Goal: Transaction & Acquisition: Register for event/course

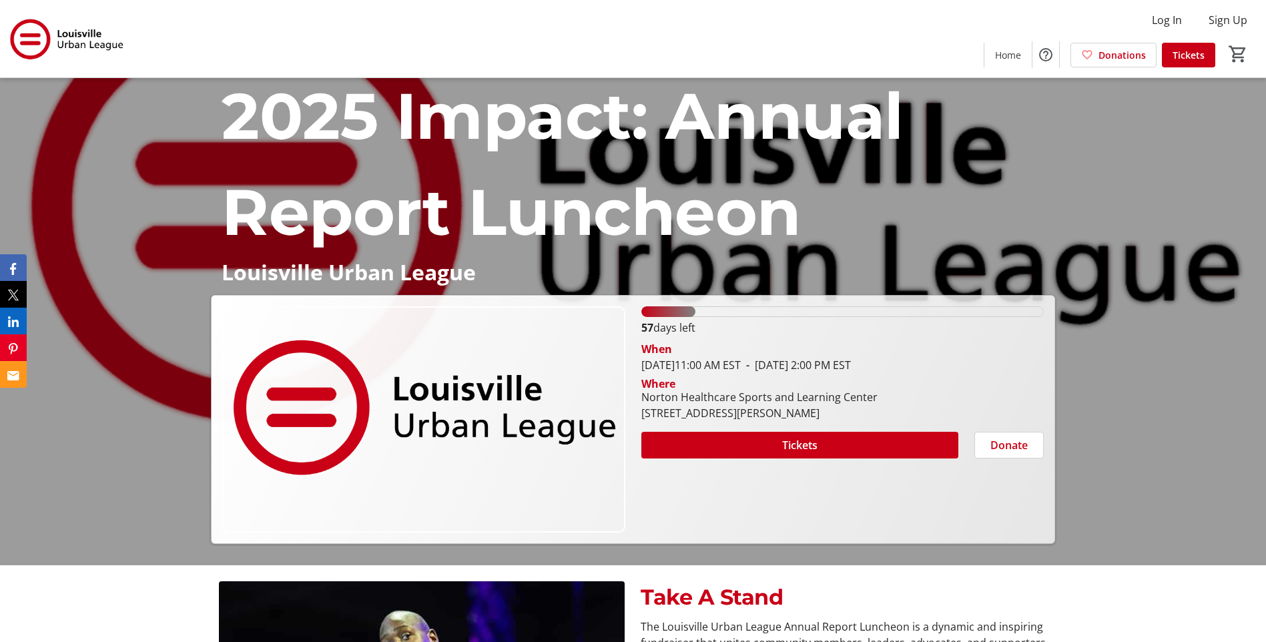
scroll to position [67, 0]
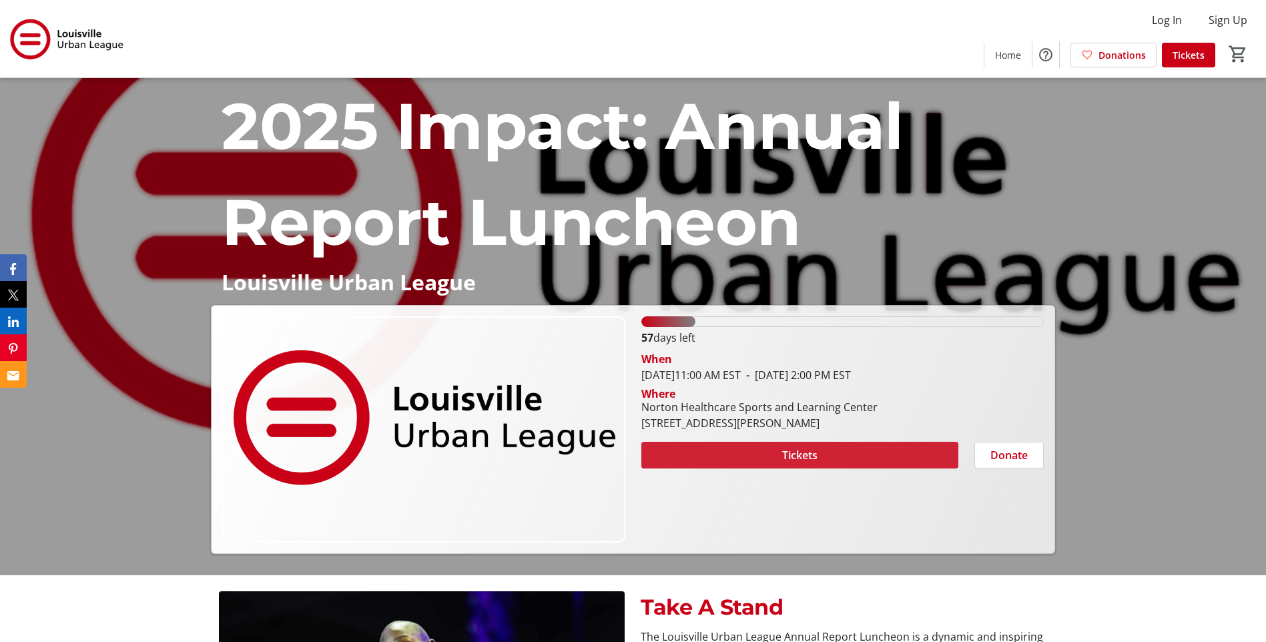
click at [806, 457] on span "Tickets" at bounding box center [799, 455] width 35 height 16
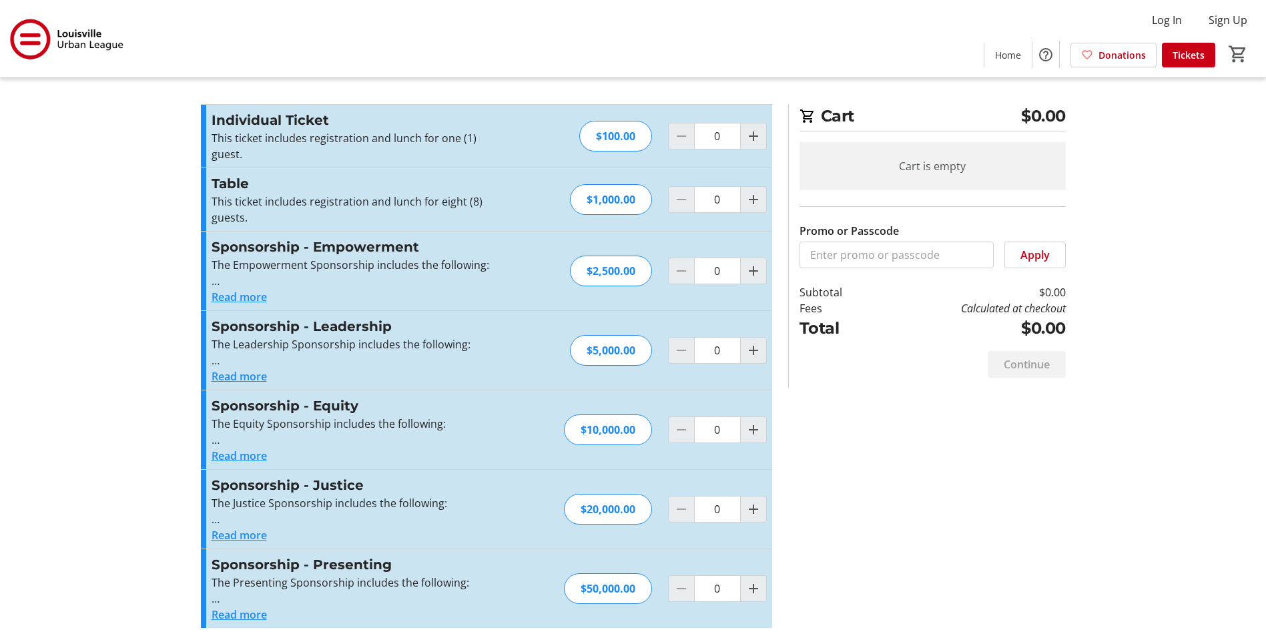
scroll to position [8, 0]
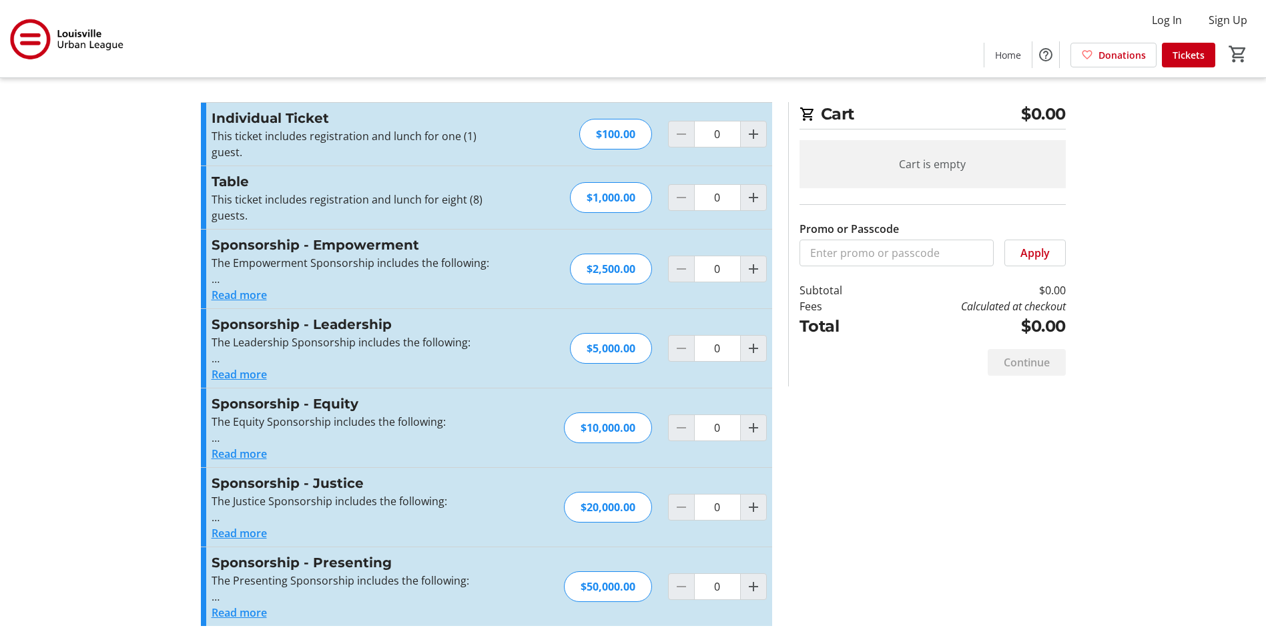
click at [240, 298] on button "Read more" at bounding box center [239, 295] width 55 height 16
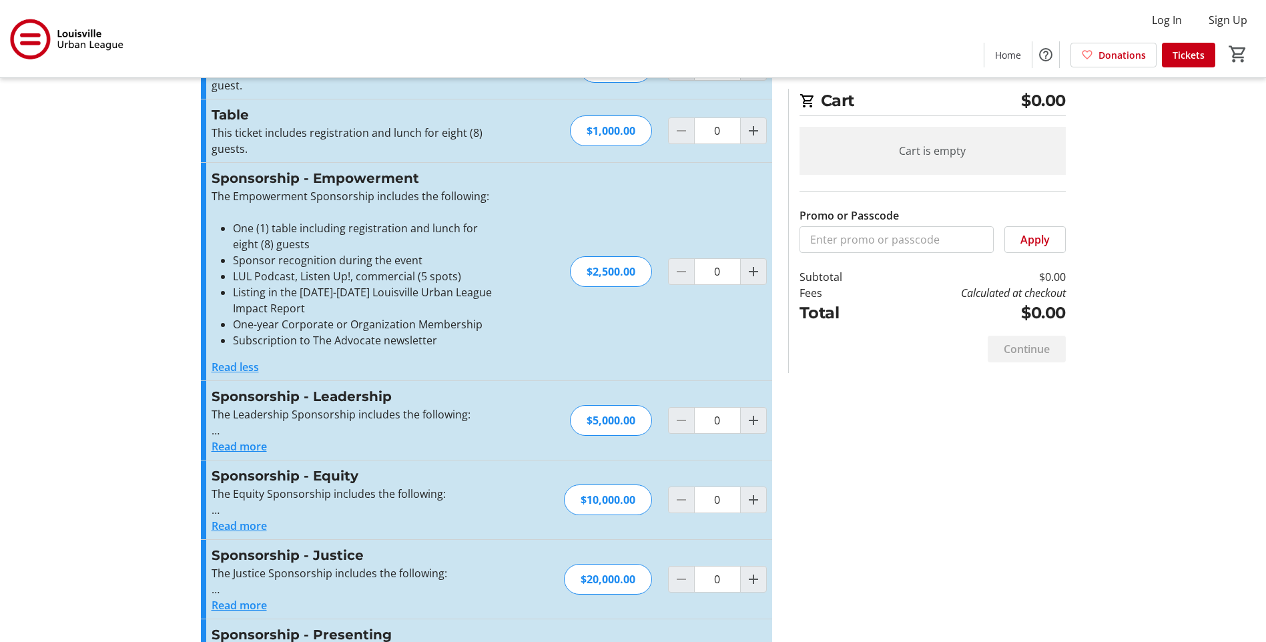
click at [238, 368] on button "Read less" at bounding box center [235, 367] width 47 height 16
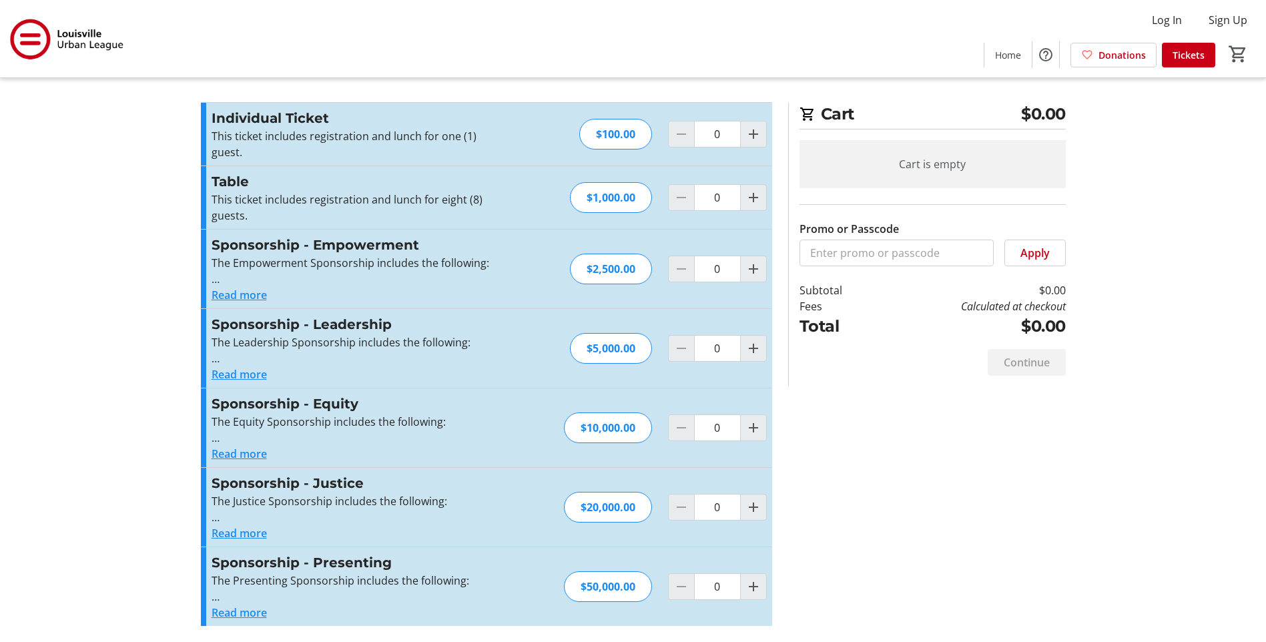
click at [242, 289] on button "Read more" at bounding box center [239, 295] width 55 height 16
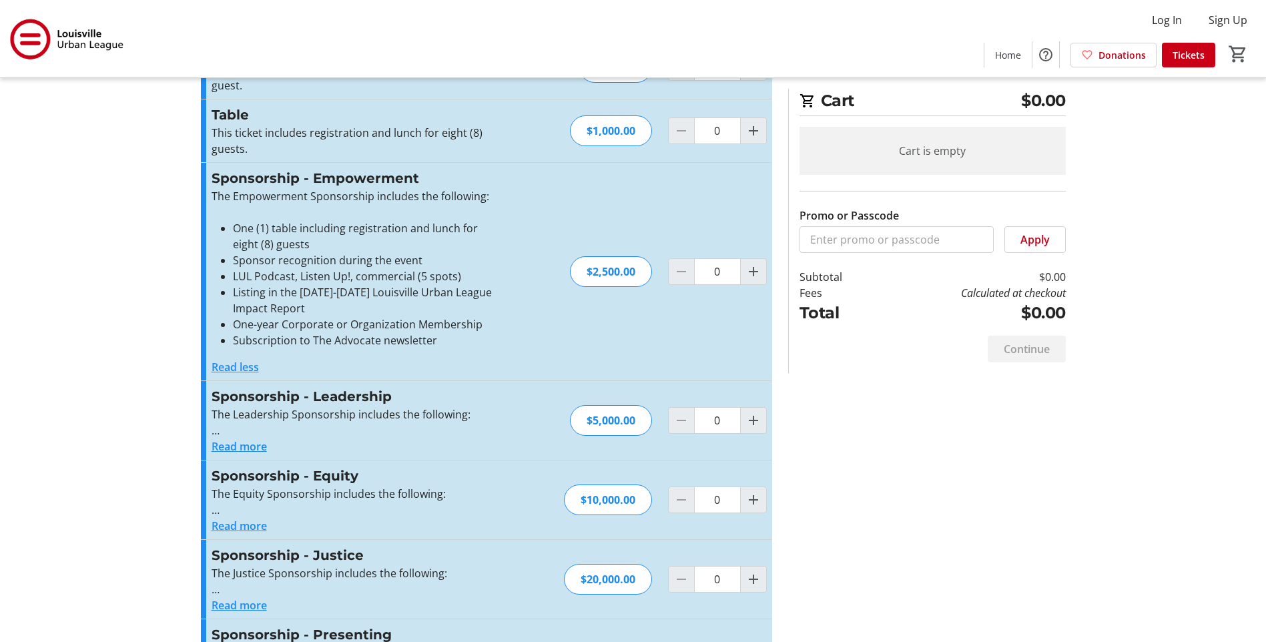
click at [252, 444] on button "Read more" at bounding box center [239, 446] width 55 height 16
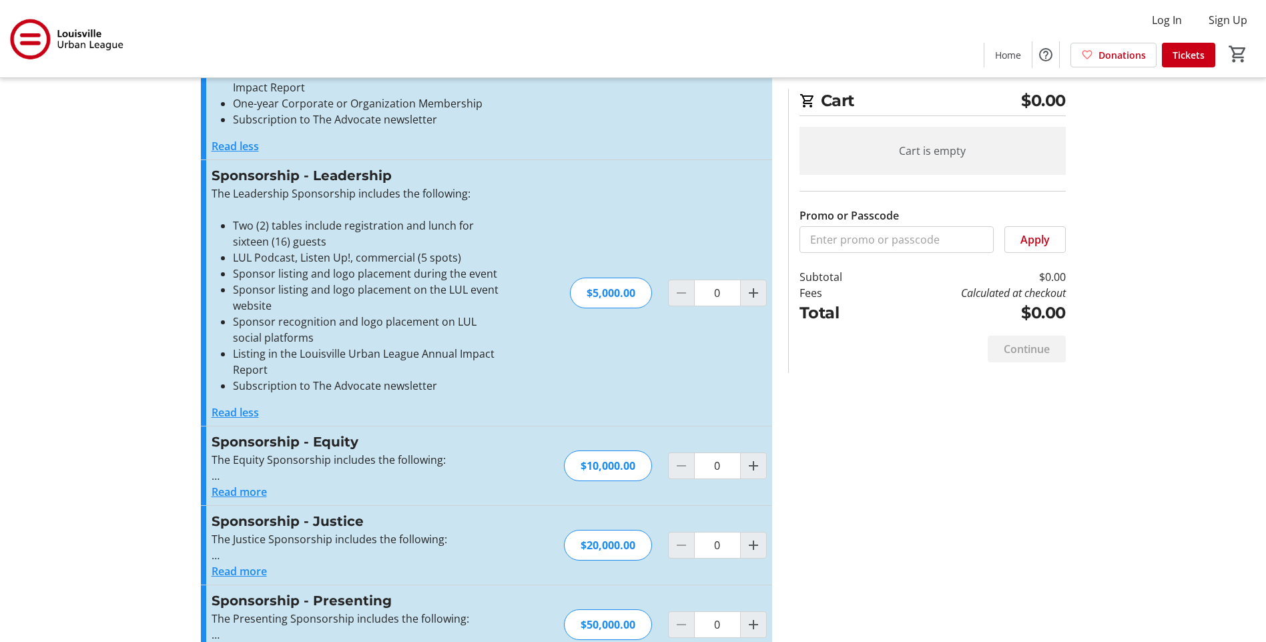
scroll to position [334, 0]
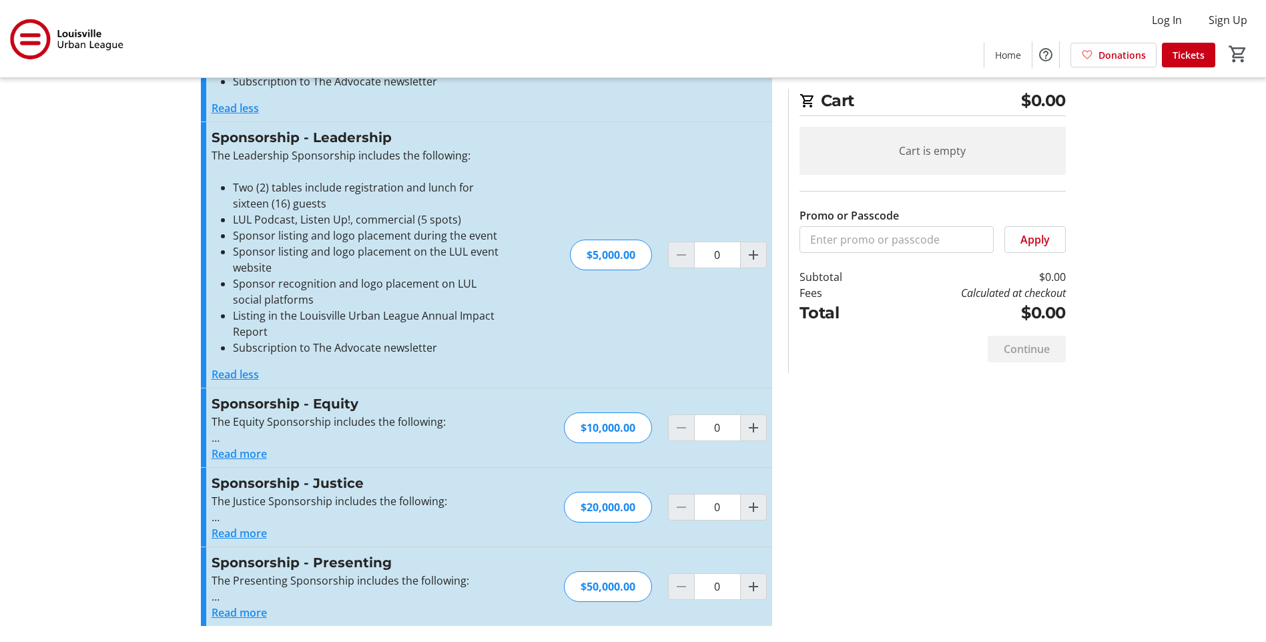
click at [250, 452] on button "Read more" at bounding box center [239, 454] width 55 height 16
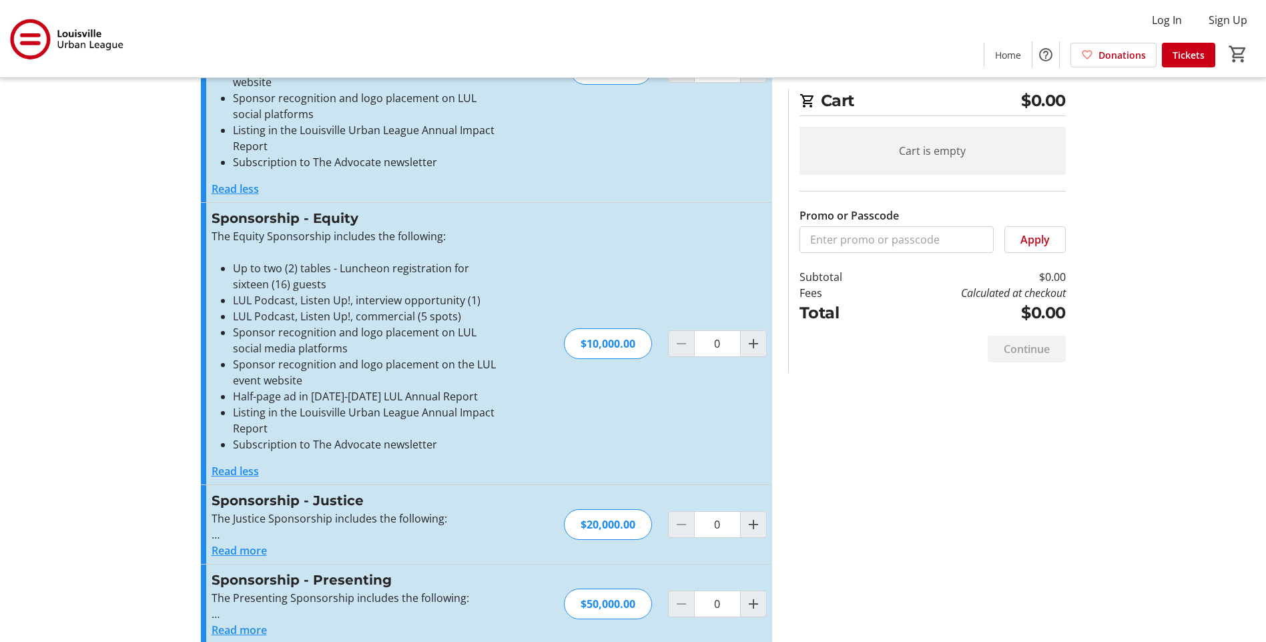
scroll to position [536, 0]
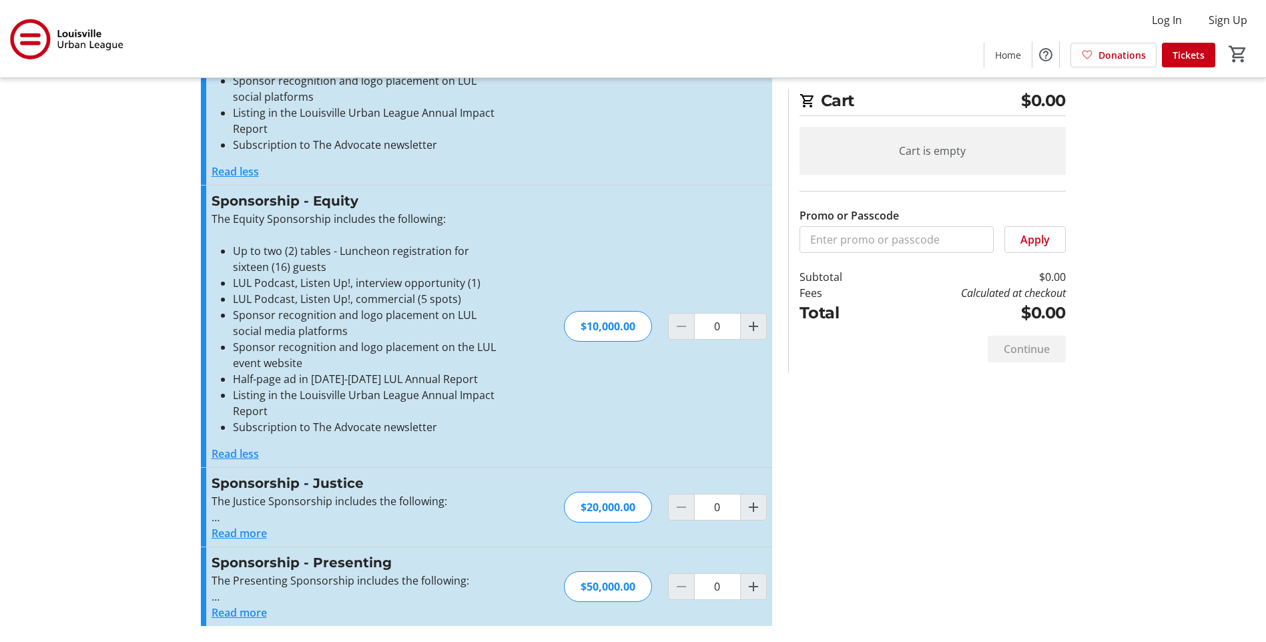
click at [248, 528] on button "Read more" at bounding box center [239, 533] width 55 height 16
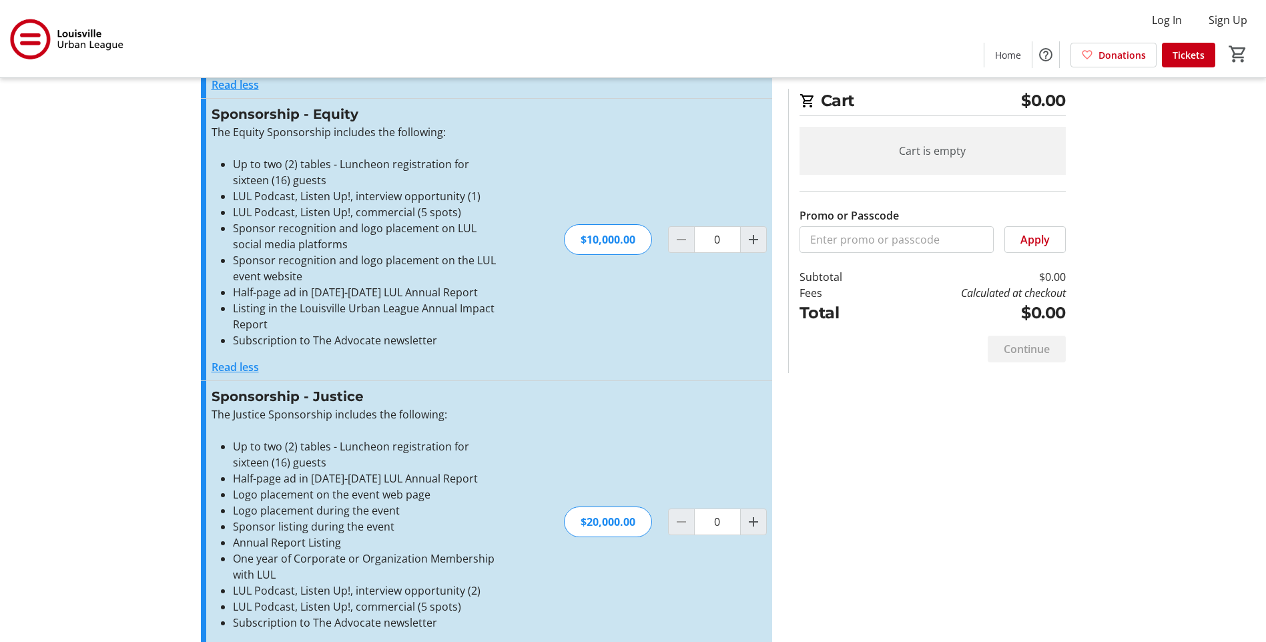
scroll to position [739, 0]
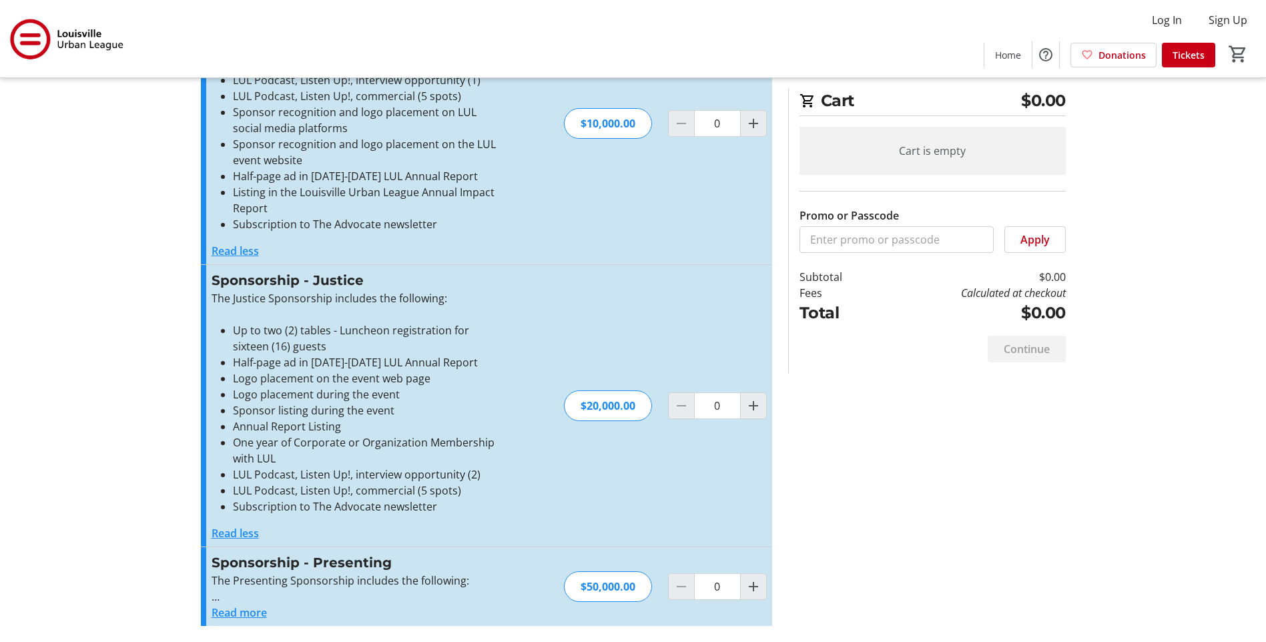
click at [258, 612] on button "Read more" at bounding box center [239, 612] width 55 height 16
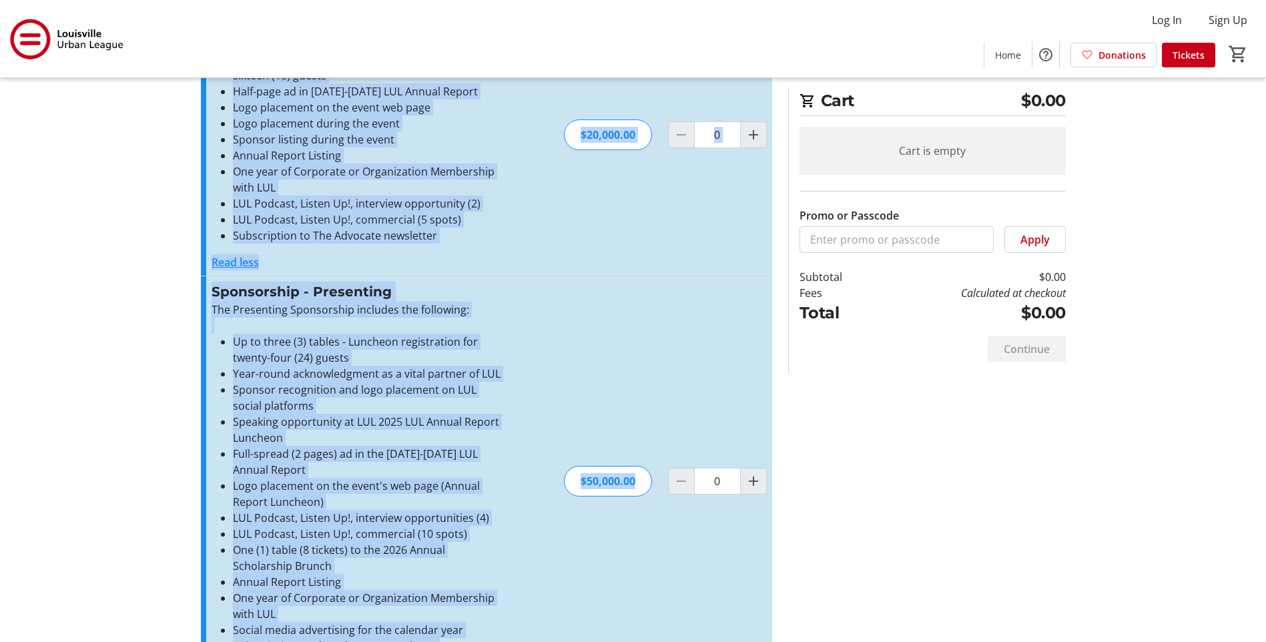
scroll to position [1070, 0]
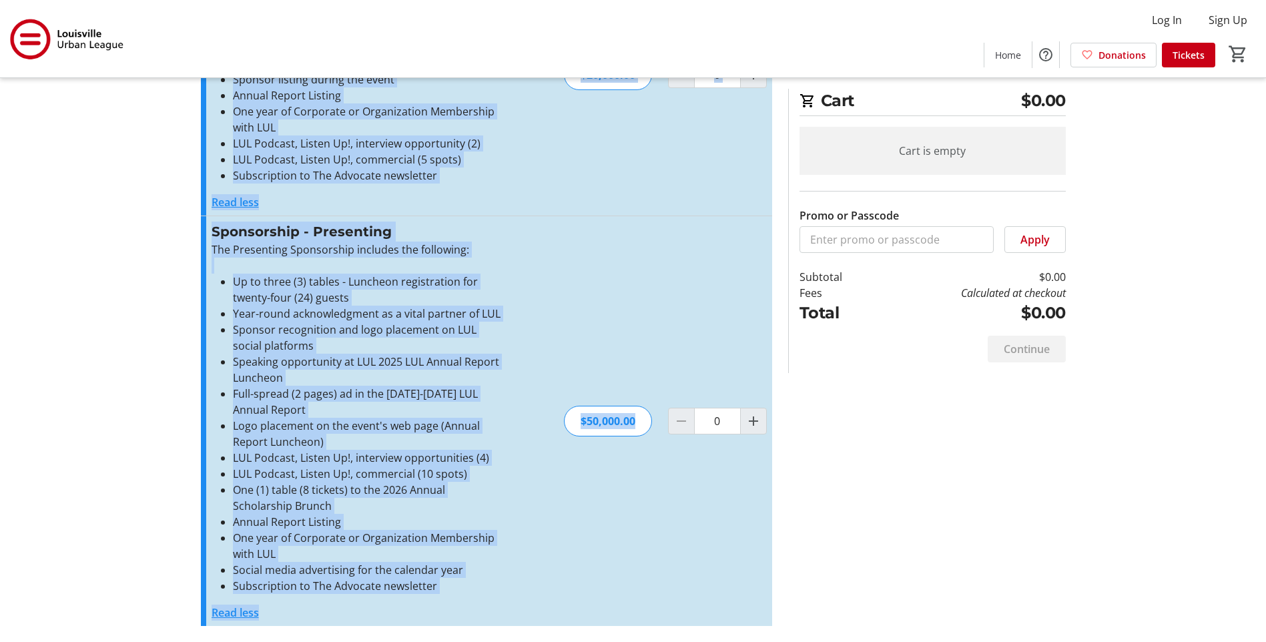
drag, startPoint x: 213, startPoint y: 124, endPoint x: 717, endPoint y: 620, distance: 707.2
copy div "Loremipsum Dolors Amet consec adipisci elitseddoeiu tem incid utl etd (7) magna…"
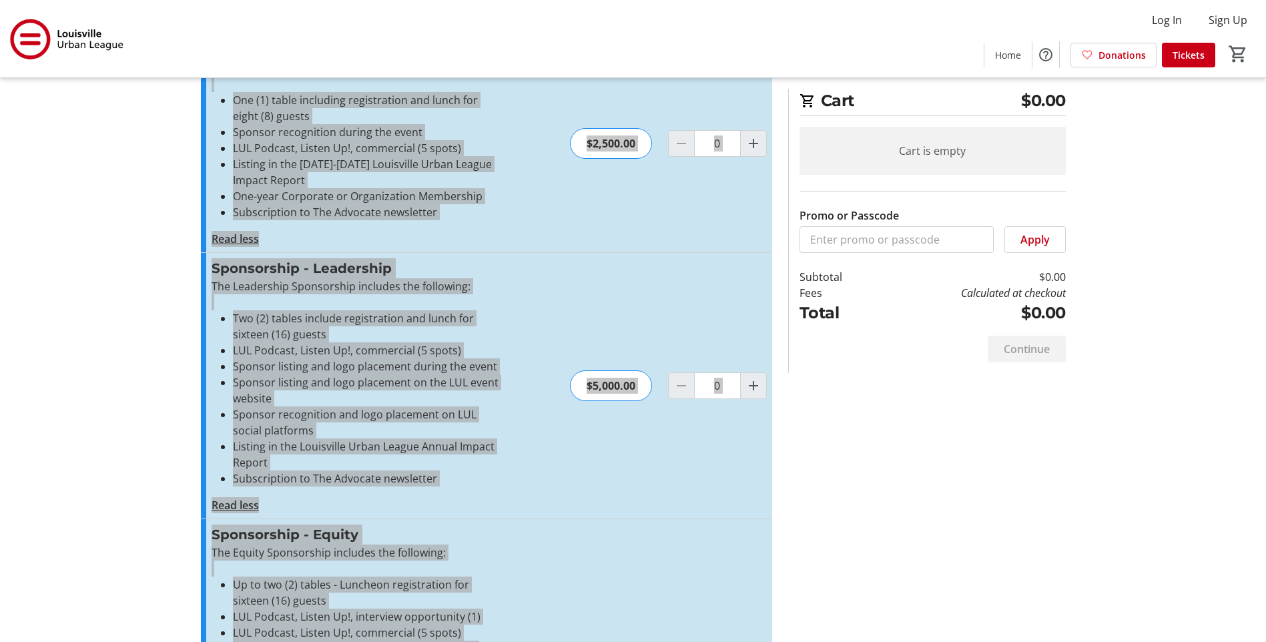
scroll to position [0, 0]
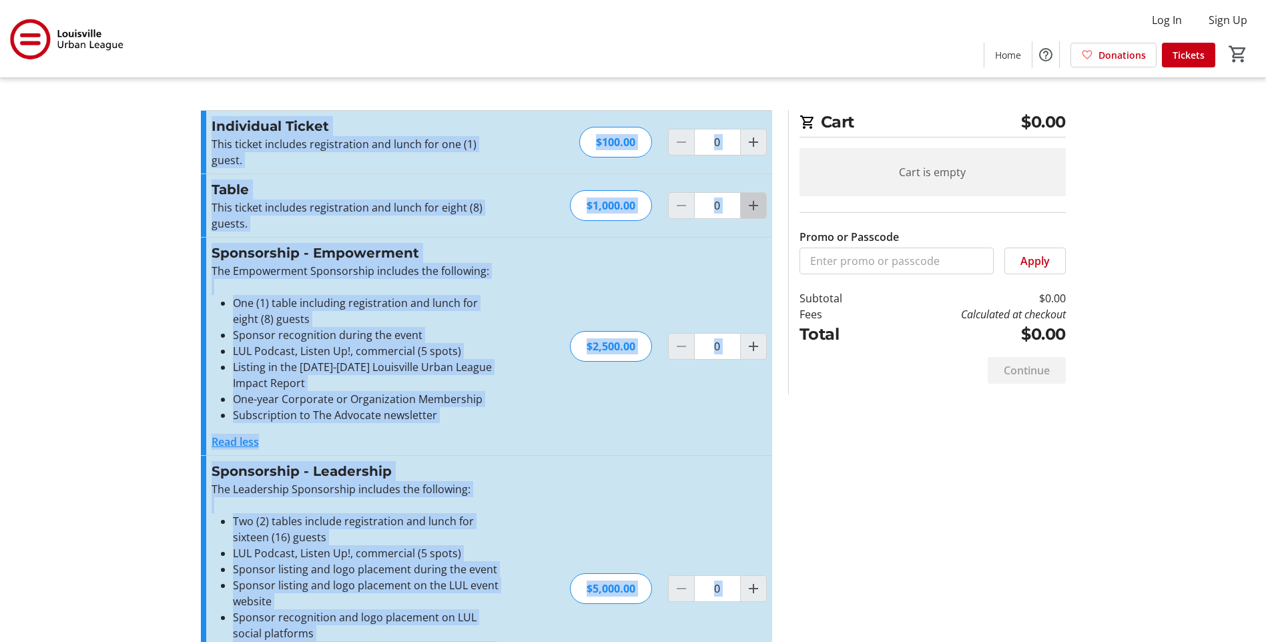
click at [752, 205] on mat-icon "Increment by one" at bounding box center [753, 205] width 16 height 16
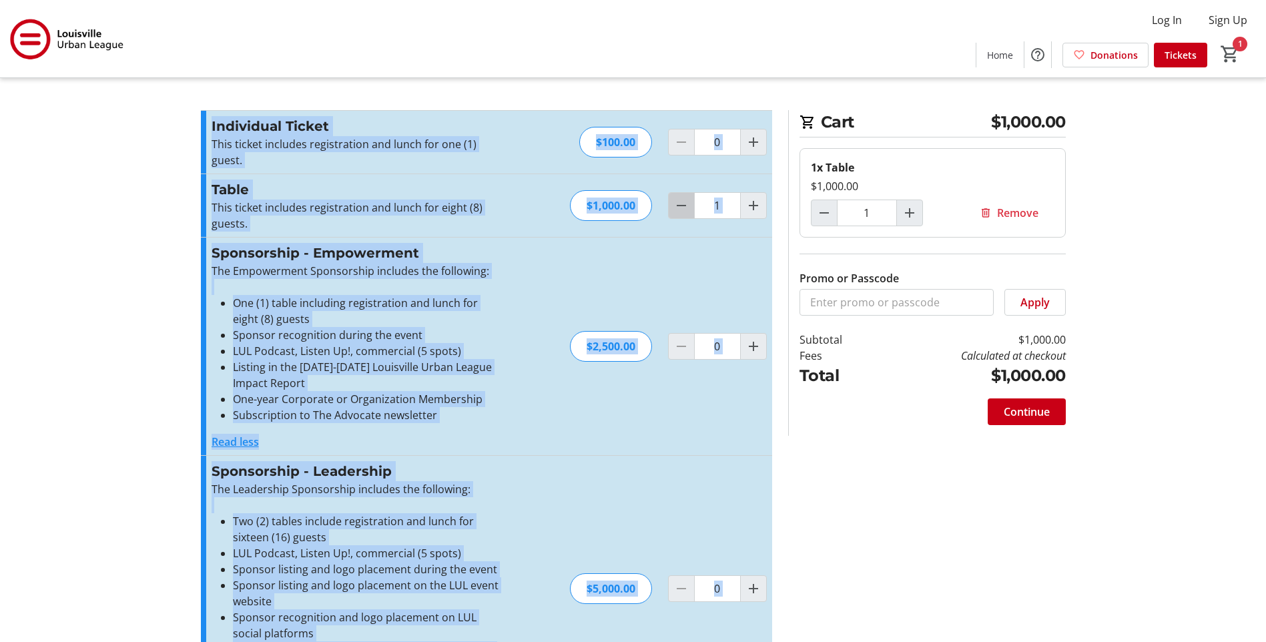
click at [682, 210] on mat-icon "Decrement by one" at bounding box center [681, 205] width 16 height 16
type input "0"
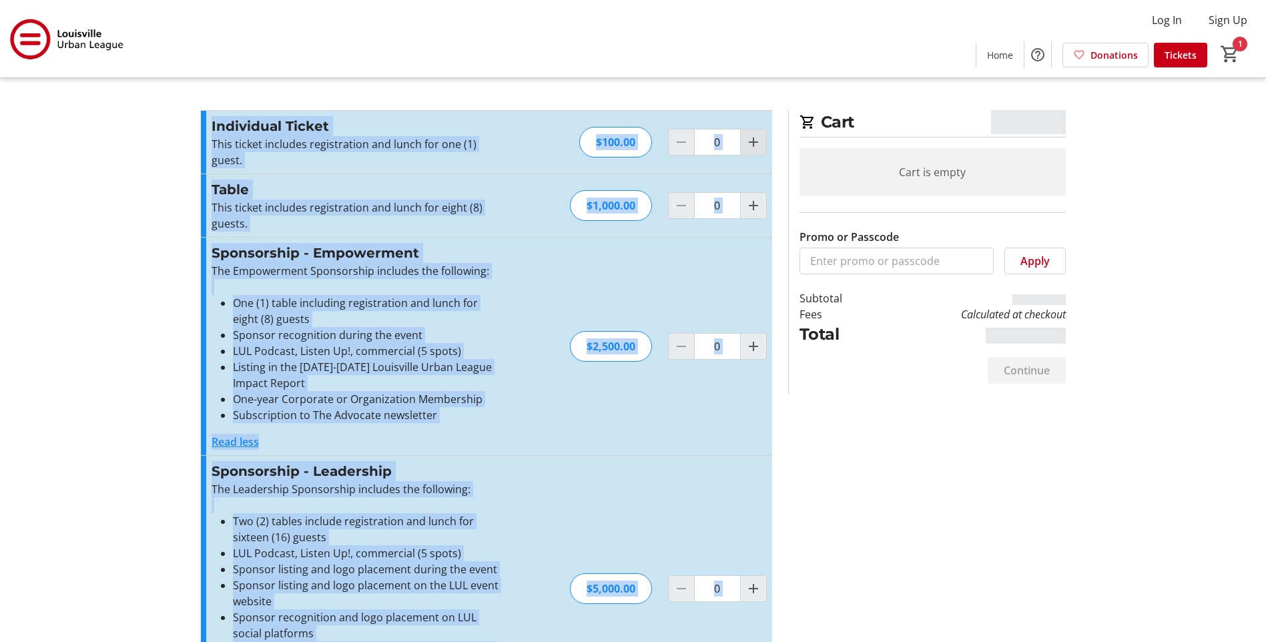
click at [755, 141] on mat-icon "Increment by one" at bounding box center [753, 142] width 16 height 16
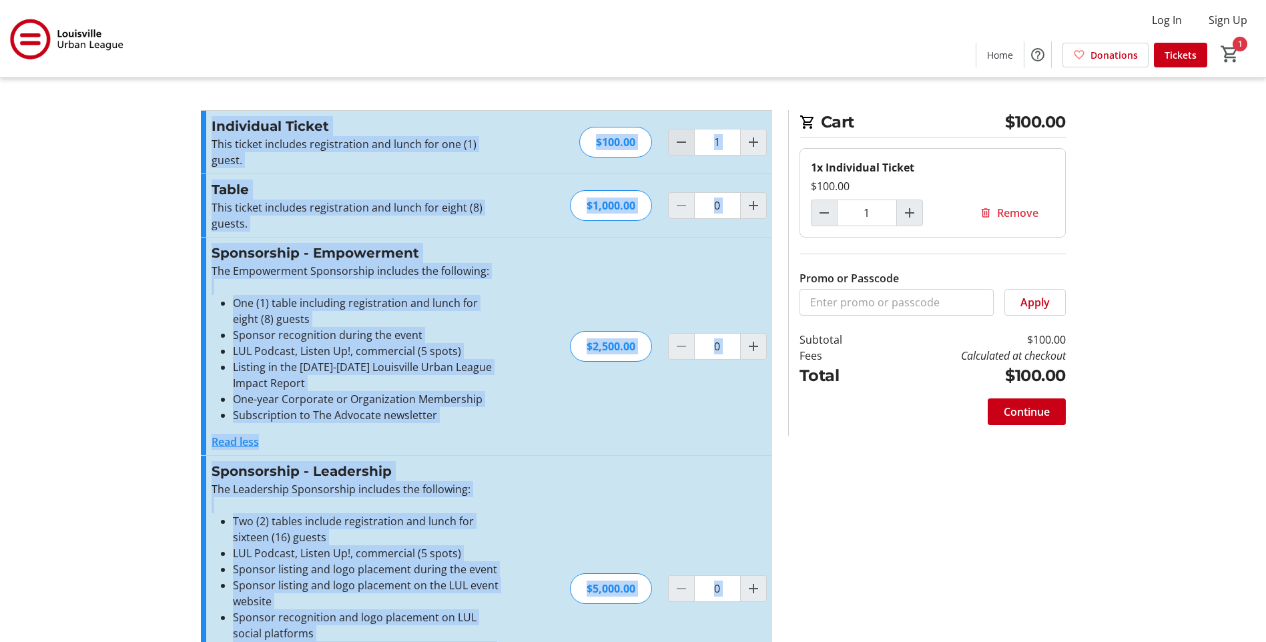
click at [686, 144] on mat-icon "Decrement by one" at bounding box center [681, 142] width 16 height 16
type input "0"
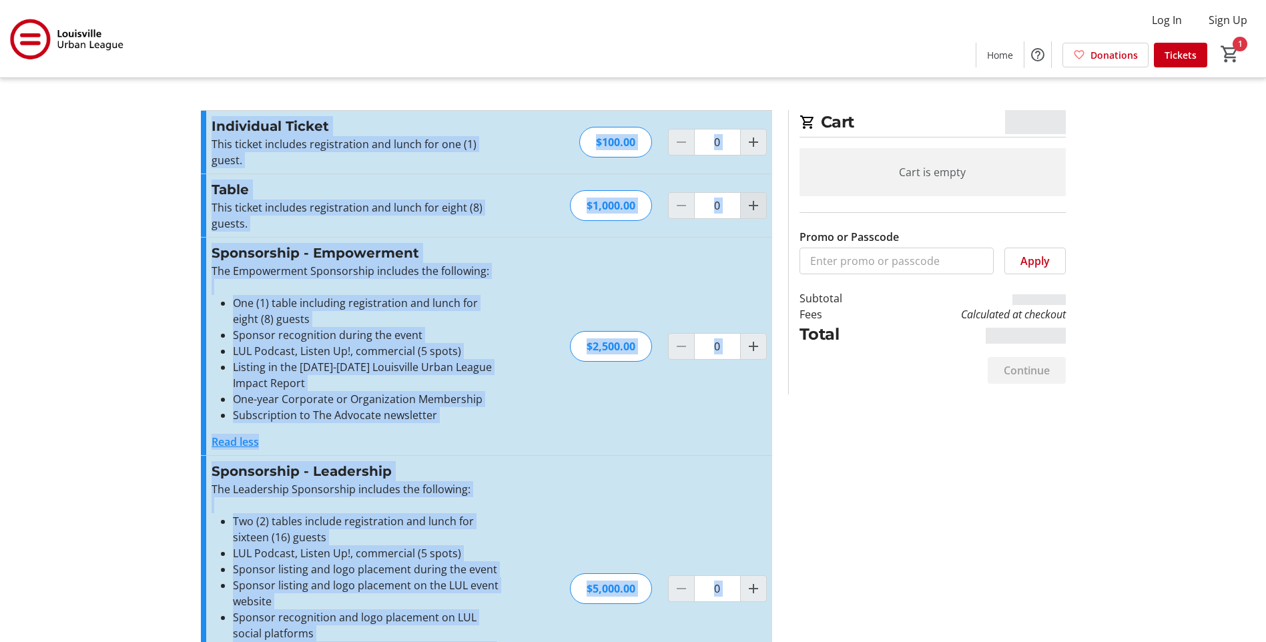
click at [751, 204] on mat-icon "Increment by one" at bounding box center [753, 205] width 16 height 16
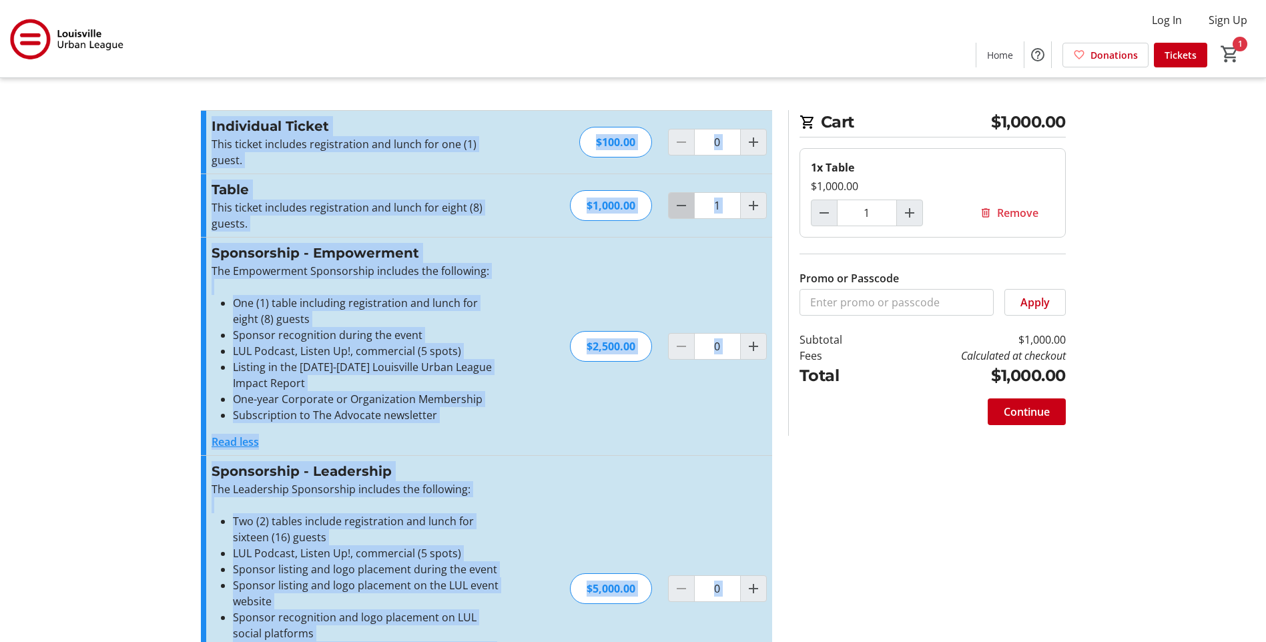
click at [681, 204] on mat-icon "Decrement by one" at bounding box center [681, 205] width 16 height 16
type input "0"
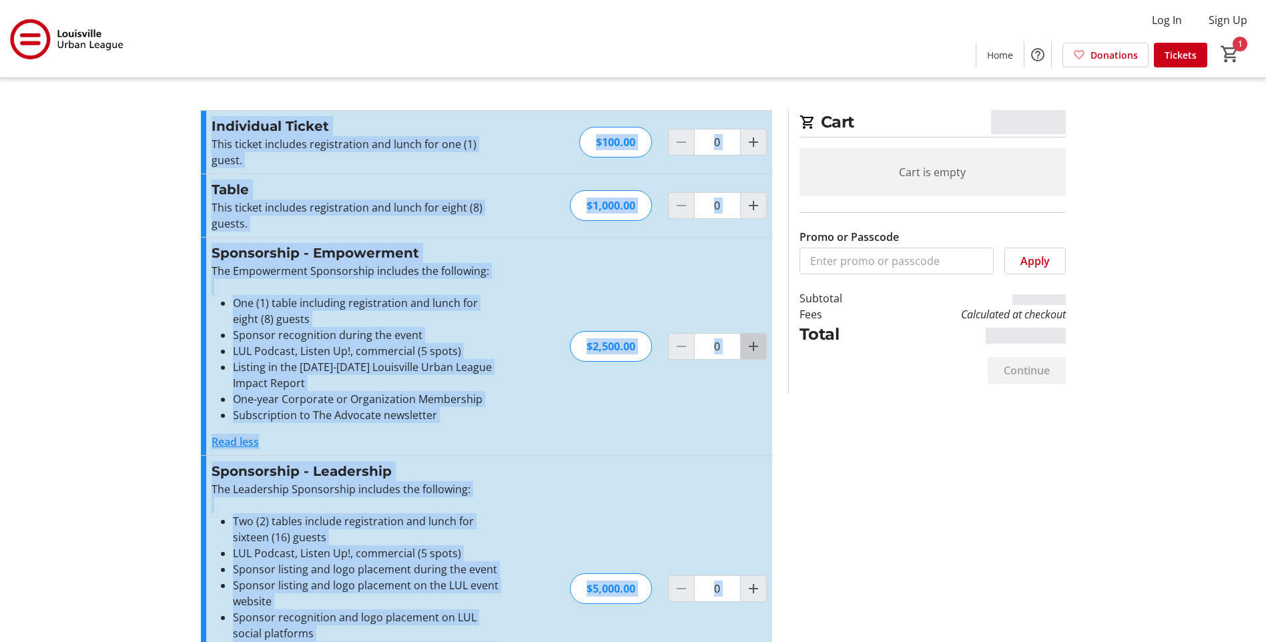
click at [754, 345] on mat-icon "Increment by one" at bounding box center [753, 346] width 16 height 16
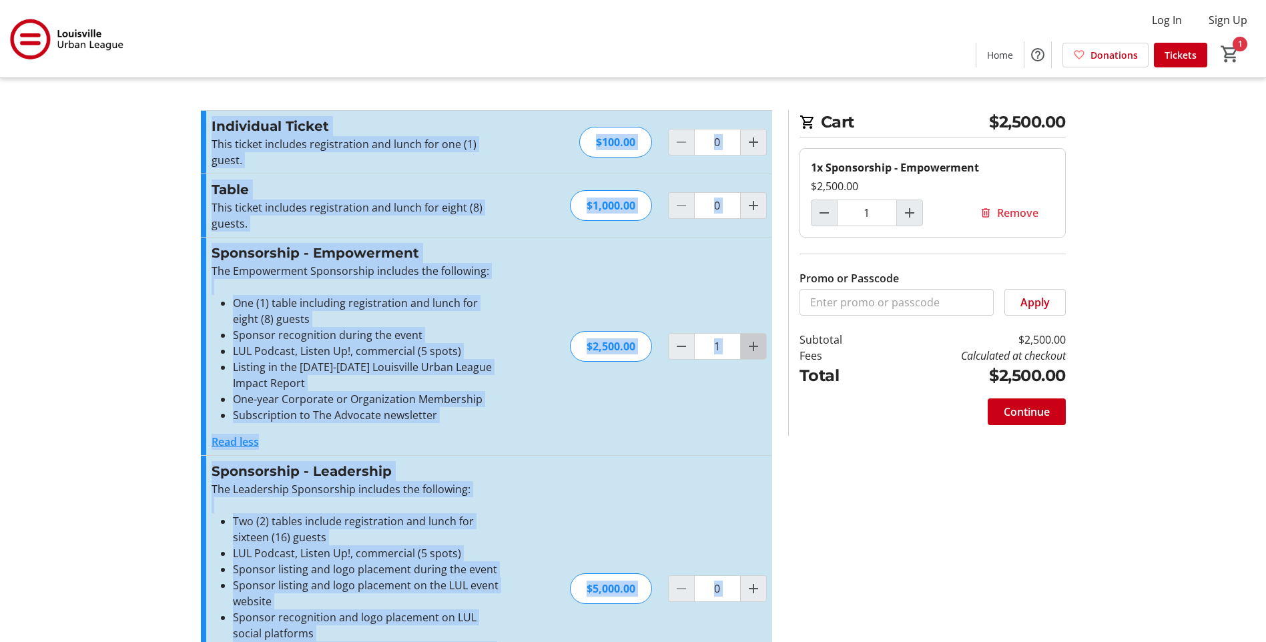
click at [754, 345] on mat-icon "Increment by one" at bounding box center [753, 346] width 16 height 16
type input "2"
click at [679, 348] on mat-icon "Decrement by one" at bounding box center [681, 346] width 16 height 16
type input "1"
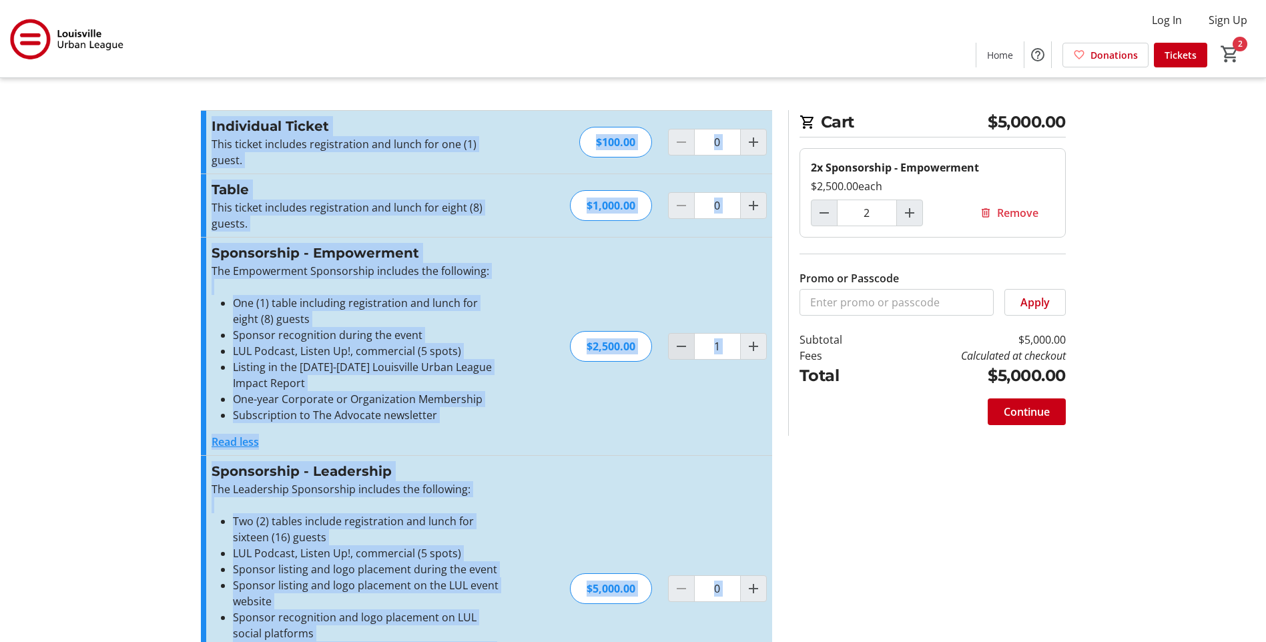
type input "1"
click at [679, 348] on mat-icon "Decrement by one" at bounding box center [681, 346] width 16 height 16
type input "0"
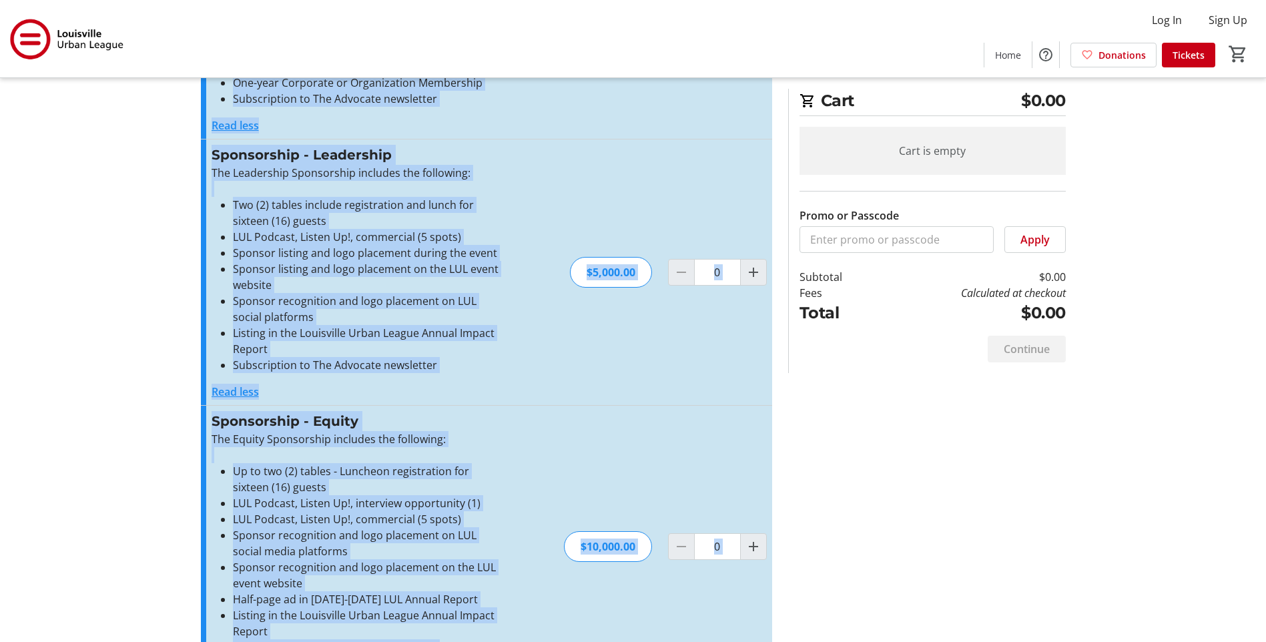
scroll to position [400, 0]
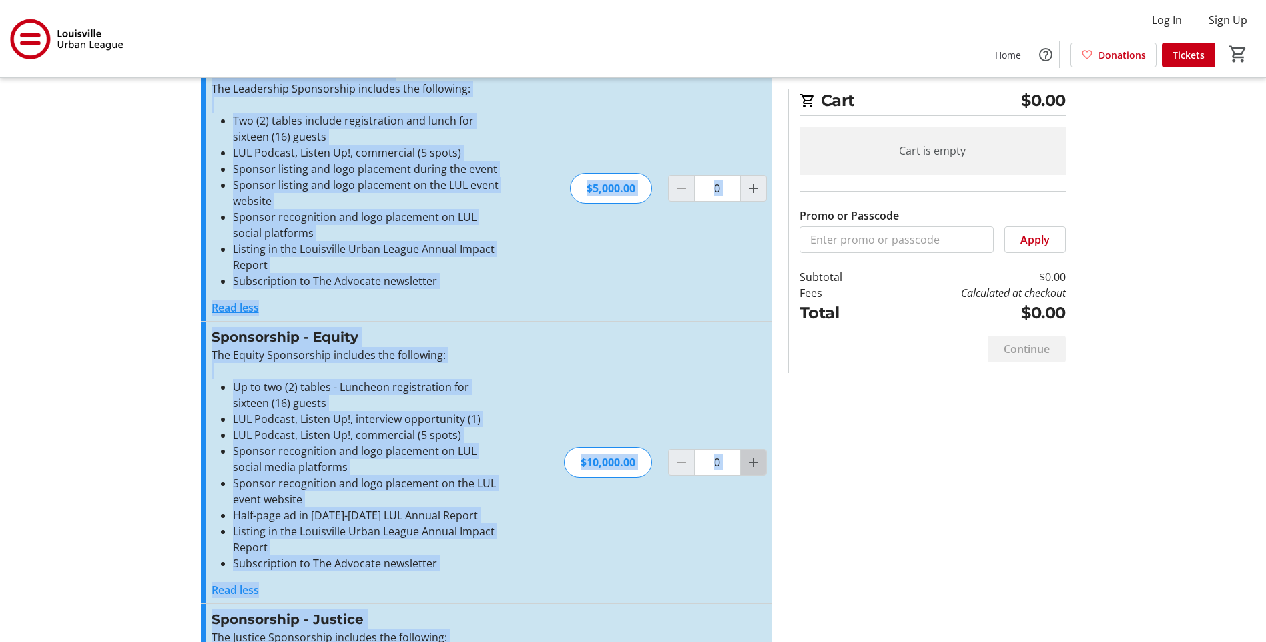
click at [747, 465] on mat-icon "Increment by one" at bounding box center [753, 462] width 16 height 16
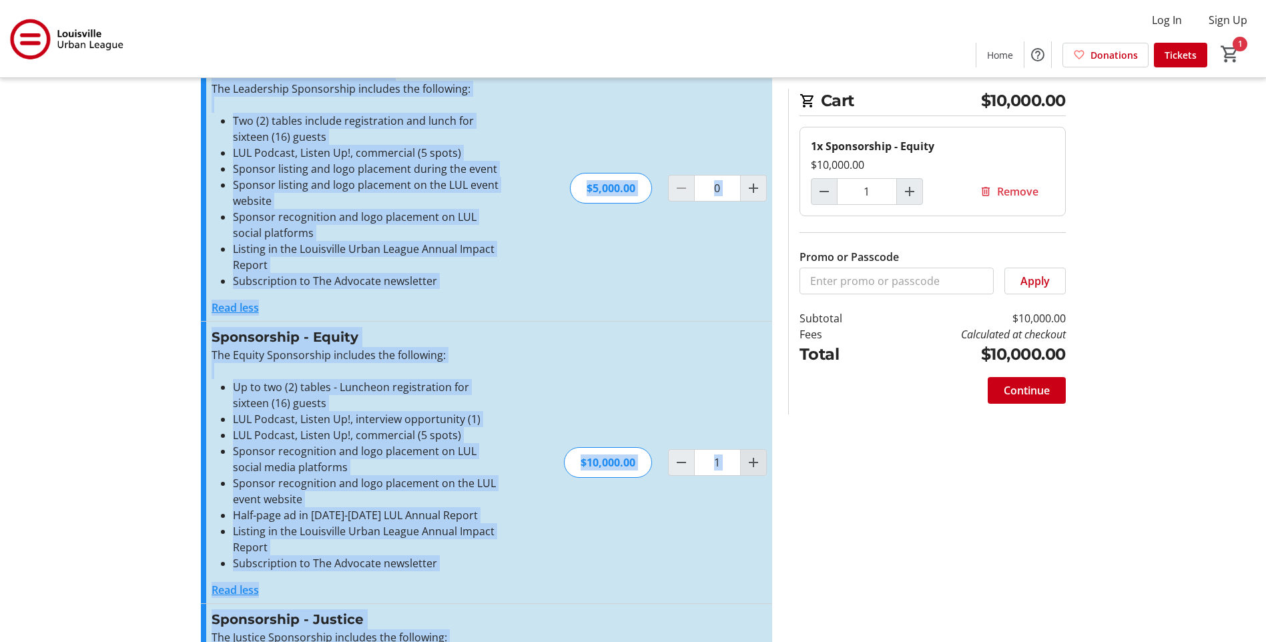
click at [749, 463] on mat-icon "Increment by one" at bounding box center [753, 462] width 16 height 16
type input "2"
click at [676, 462] on mat-icon "Decrement by one" at bounding box center [681, 462] width 16 height 16
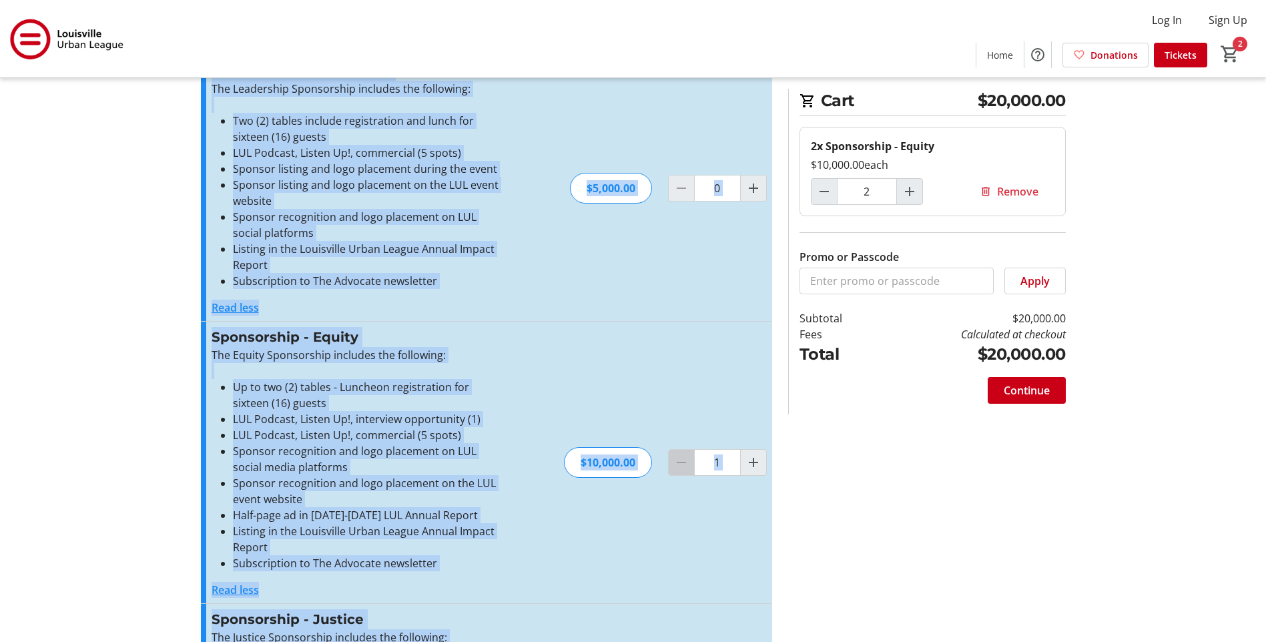
type input "0"
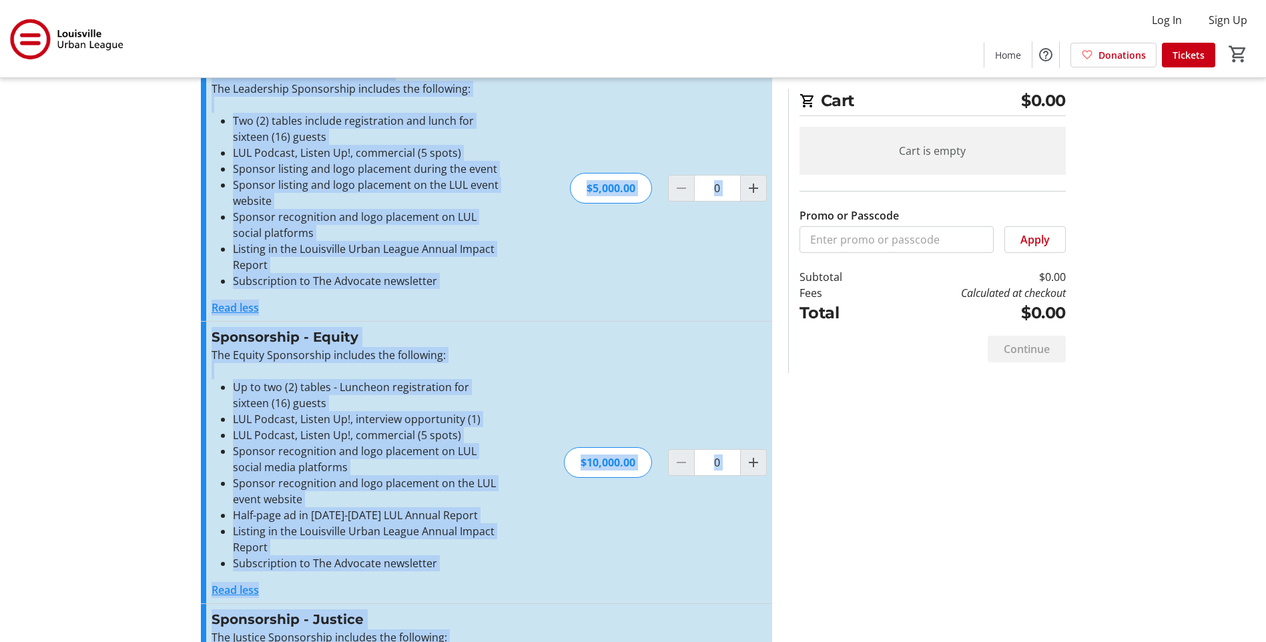
click at [1168, 338] on tr-checkout-feature-upsell-ui "Cart $0.00 Cart is empty Promo or Passcode Apply Subtotal $0.00 Fees Calculated…" at bounding box center [633, 456] width 1266 height 1712
